Goal: Task Accomplishment & Management: Complete application form

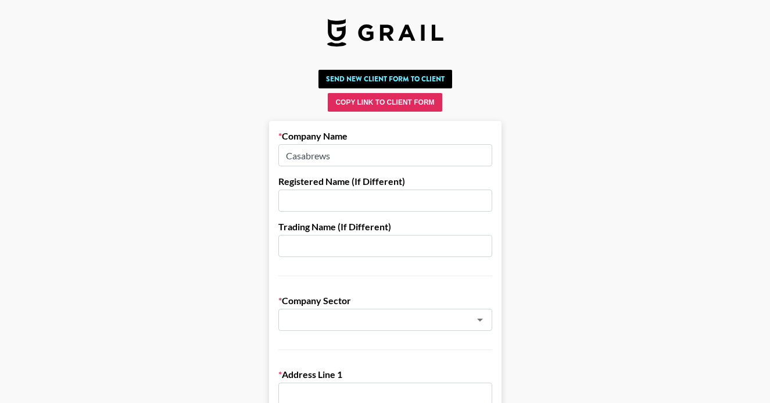
click at [318, 201] on input "text" at bounding box center [385, 200] width 214 height 22
paste input "HAIXUN CASABREWS LIMITED"
type input "HAIXUN CASABREWS LIMITED"
click at [334, 319] on input "text" at bounding box center [369, 319] width 169 height 13
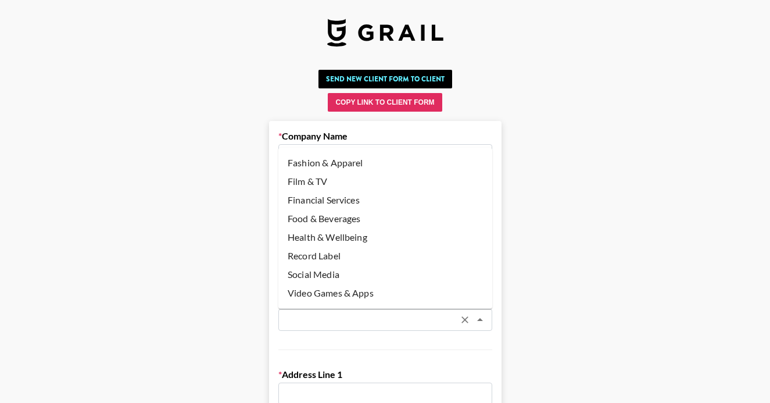
scroll to position [94, 0]
click at [337, 222] on li "Food & Beverages" at bounding box center [385, 216] width 214 height 19
type input "Food & Beverages"
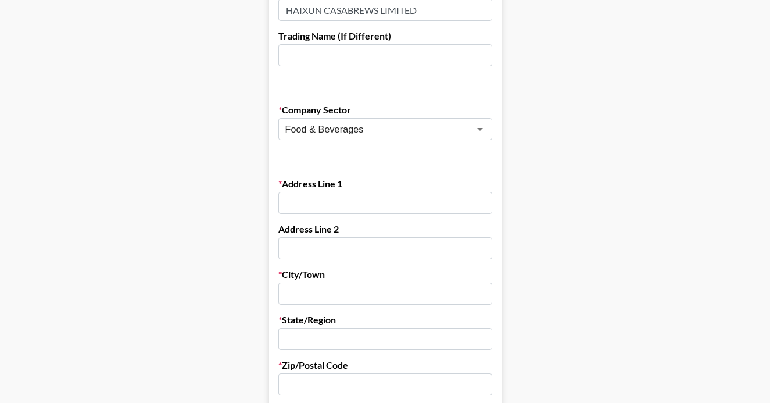
scroll to position [200, 0]
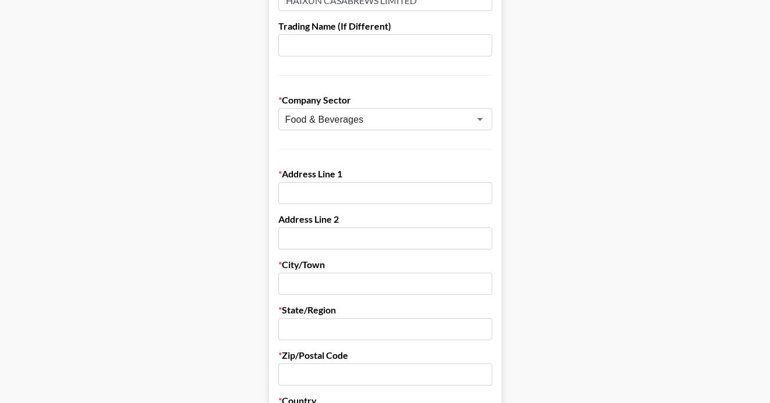
click at [312, 202] on input "text" at bounding box center [385, 193] width 214 height 22
paste input "[STREET_ADDRESS]"
type input "[STREET_ADDRESS]"
click at [354, 285] on input "text" at bounding box center [385, 284] width 214 height 22
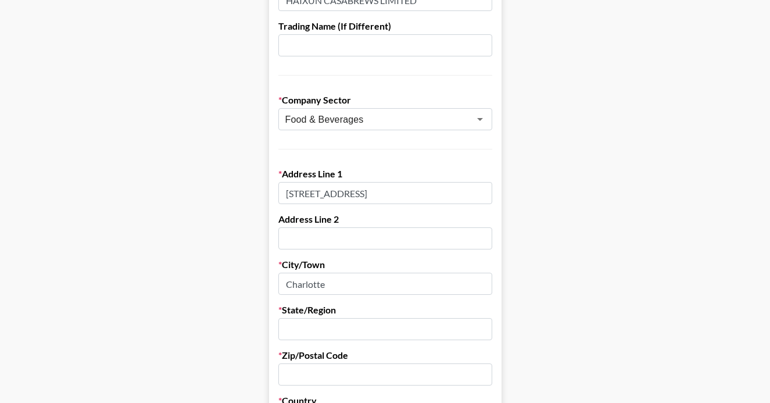
type input "Charlotte"
click at [329, 331] on input "text" at bounding box center [385, 329] width 214 height 22
type input "NC"
drag, startPoint x: 478, startPoint y: 194, endPoint x: 449, endPoint y: 194, distance: 29.1
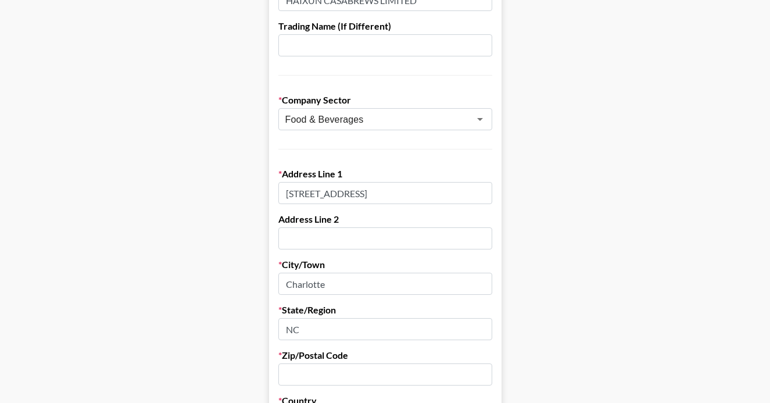
click at [449, 194] on input "[STREET_ADDRESS]" at bounding box center [385, 193] width 214 height 22
click at [388, 195] on input "[STREET_ADDRESS]" at bounding box center [385, 193] width 214 height 22
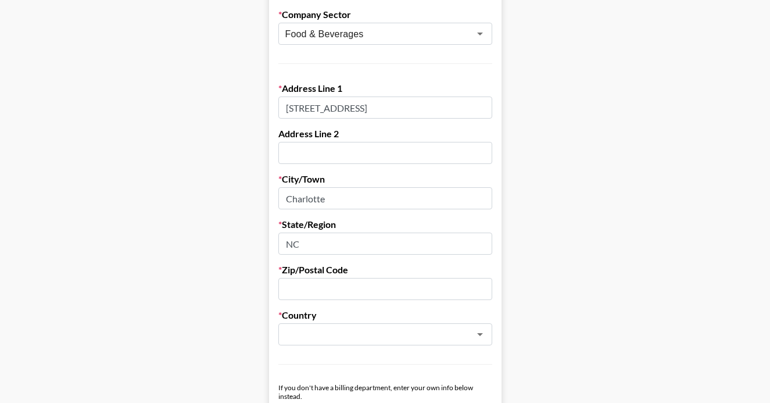
scroll to position [286, 0]
type input "[STREET_ADDRESS]"
click at [317, 291] on input "text" at bounding box center [385, 288] width 214 height 22
paste input "28208"
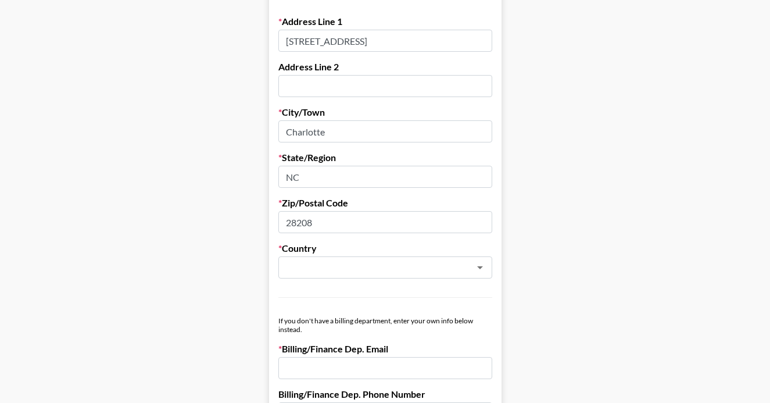
scroll to position [355, 0]
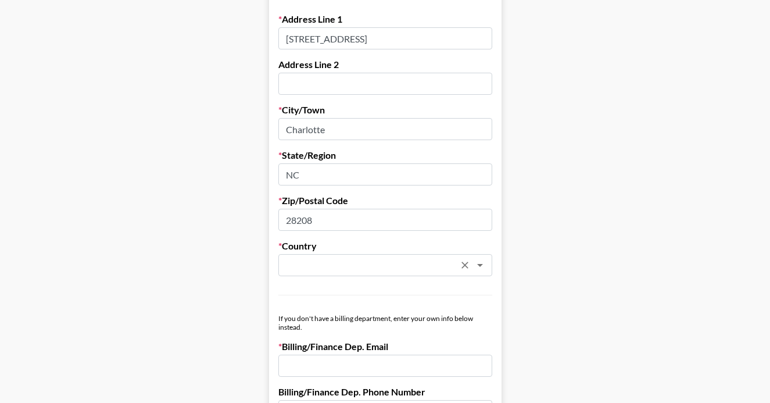
type input "28208"
click at [350, 264] on input "text" at bounding box center [369, 265] width 169 height 13
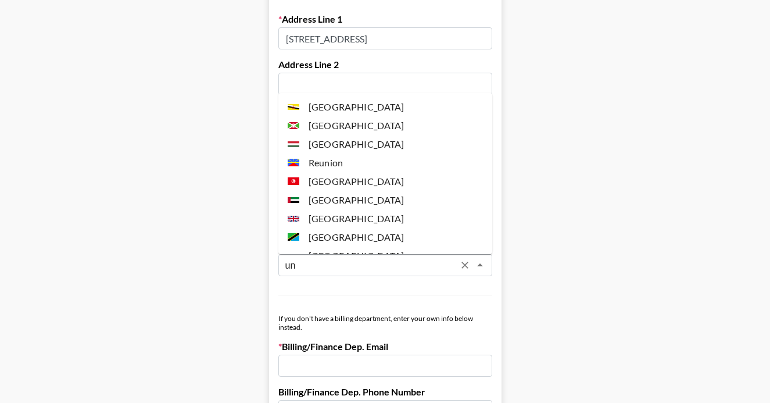
scroll to position [34, 0]
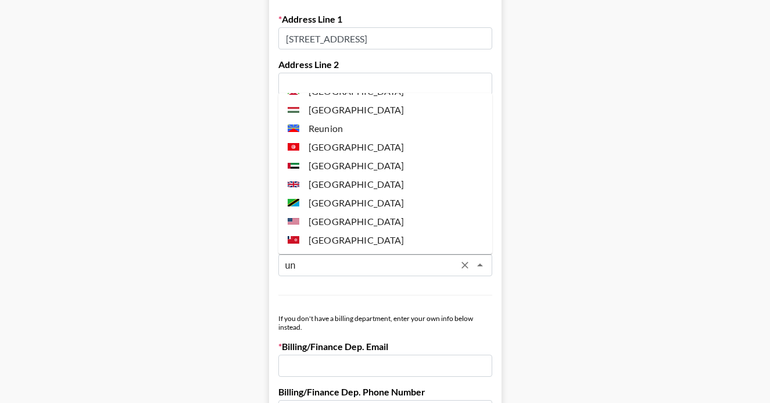
click at [361, 216] on li "[GEOGRAPHIC_DATA]" at bounding box center [385, 221] width 214 height 19
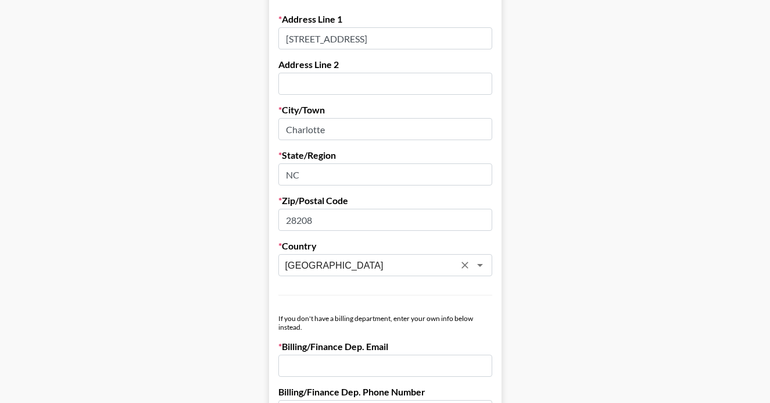
type input "[GEOGRAPHIC_DATA]"
click at [528, 254] on main "Send New Client Form to Client Copy Link to Client Form Company Name Casabrews …" at bounding box center [384, 308] width 751 height 1197
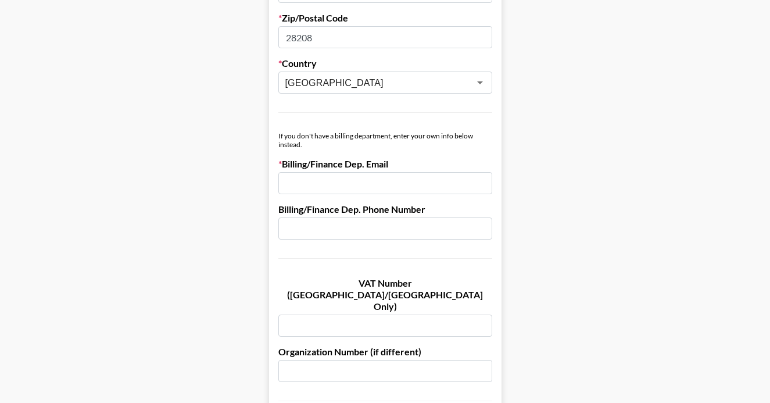
scroll to position [577, 0]
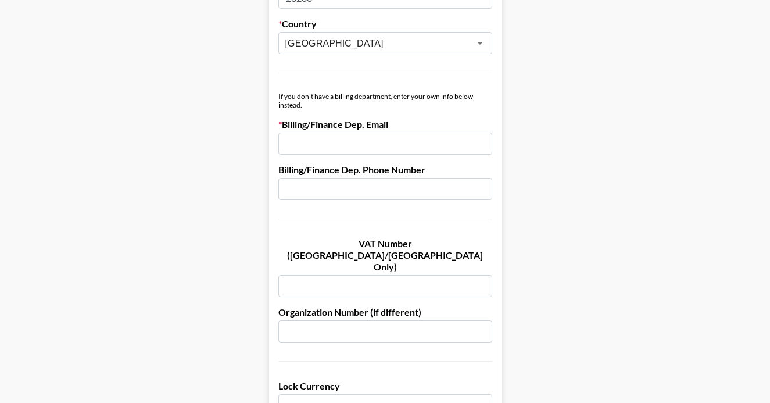
click at [313, 145] on input "email" at bounding box center [385, 143] width 214 height 22
paste input "[PERSON_NAME][EMAIL_ADDRESS][PERSON_NAME][DOMAIN_NAME]"
type input "[PERSON_NAME][EMAIL_ADDRESS][PERSON_NAME][DOMAIN_NAME]"
click at [540, 178] on main "Send New Client Form to Client Copy Link to Client Form Company Name Casabrews …" at bounding box center [384, 86] width 751 height 1197
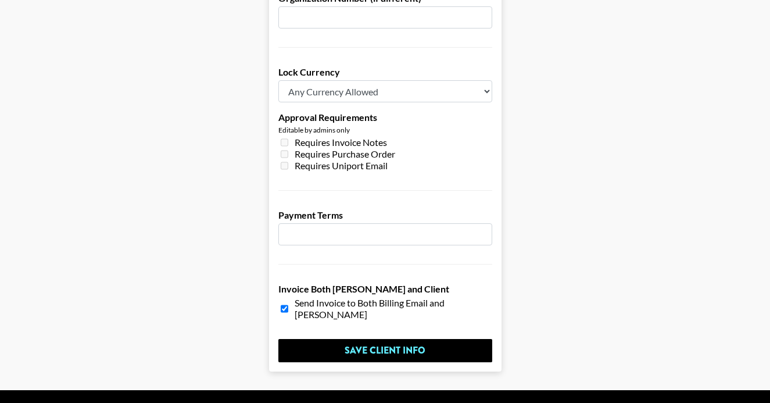
scroll to position [900, 0]
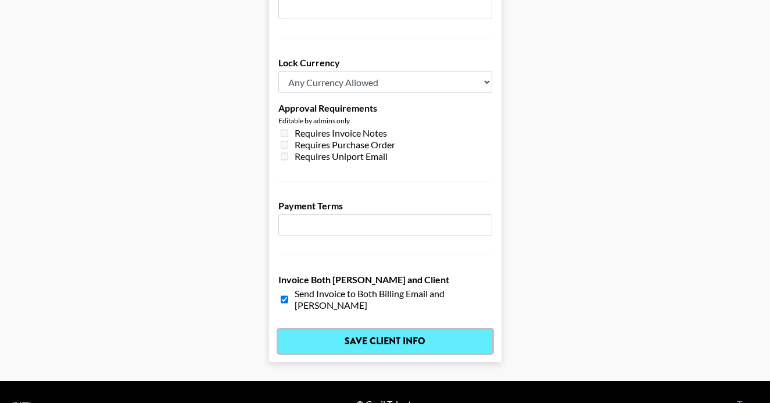
click at [383, 329] on input "Save Client Info" at bounding box center [385, 340] width 214 height 23
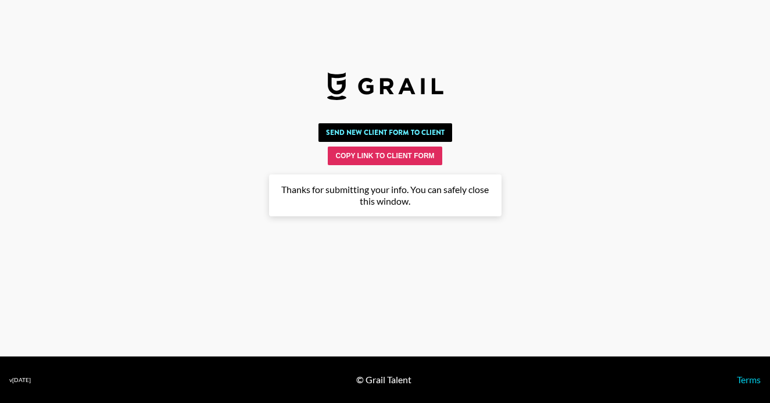
scroll to position [0, 0]
